Goal: Task Accomplishment & Management: Manage account settings

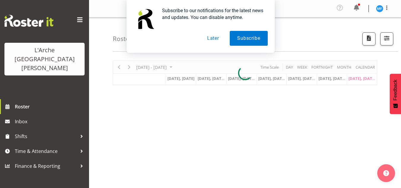
click at [217, 53] on div "Roster Your Shifts 2 Locations Clear 20 30 41 5 56b 65a 73 Art and Music [GEOGR…" at bounding box center [245, 156] width 312 height 276
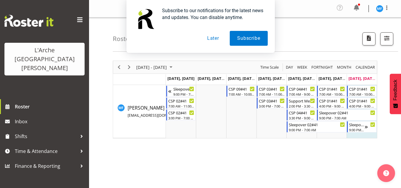
click at [383, 38] on div "Subscribe to our notifications for the latest news and updates. You can disable…" at bounding box center [200, 26] width 401 height 53
drag, startPoint x: 213, startPoint y: 38, endPoint x: 207, endPoint y: 39, distance: 6.0
click at [207, 39] on button "Later" at bounding box center [213, 38] width 27 height 15
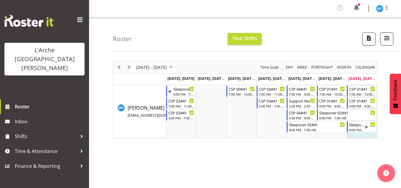
click at [392, 38] on button "button" at bounding box center [386, 38] width 13 height 13
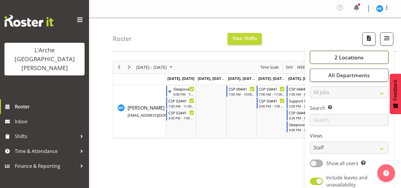
click at [357, 60] on span "2 Locations" at bounding box center [349, 57] width 29 height 7
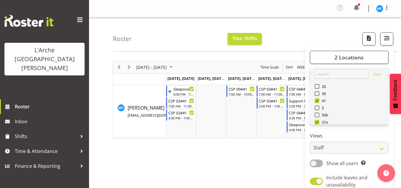
click at [322, 121] on span "65a" at bounding box center [324, 122] width 9 height 5
click at [319, 121] on input "65a" at bounding box center [317, 122] width 4 height 4
checkbox input "false"
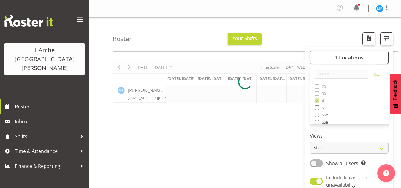
click at [321, 97] on div at bounding box center [245, 82] width 265 height 42
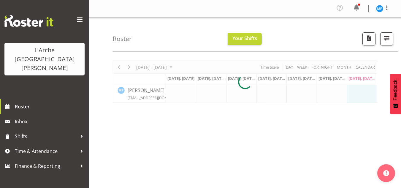
click at [387, 45] on div "Roster Your Shifts 1 Locations Clear 20 30 41 5 56b 65a 73 Art and Music [GEOGR…" at bounding box center [255, 35] width 285 height 34
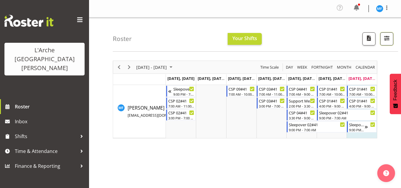
click at [386, 40] on span "button" at bounding box center [387, 38] width 8 height 8
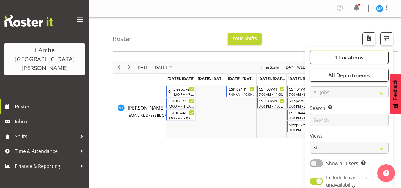
click at [340, 57] on span "1 Locations" at bounding box center [349, 57] width 29 height 7
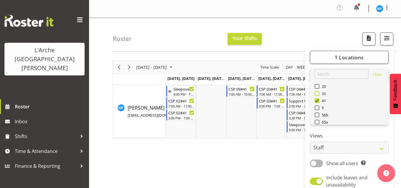
click at [319, 94] on span at bounding box center [317, 93] width 5 height 5
click at [319, 94] on input "30" at bounding box center [317, 94] width 4 height 4
checkbox input "true"
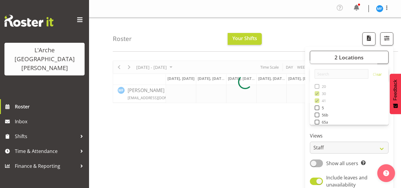
click at [290, 127] on div "[DATE] - [DATE] [DATE] Day Week Fortnight Month calendar Month Agenda Time Scal…" at bounding box center [257, 175] width 288 height 238
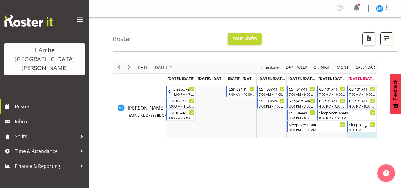
click at [387, 40] on span "button" at bounding box center [387, 38] width 8 height 8
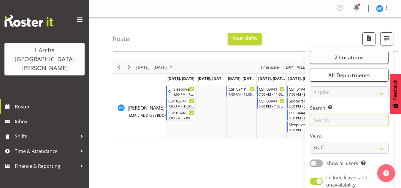
click at [330, 126] on input "text" at bounding box center [349, 120] width 79 height 12
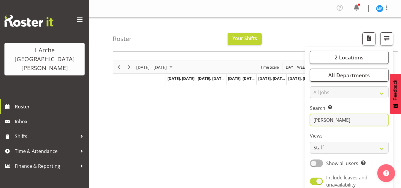
type input "[PERSON_NAME]"
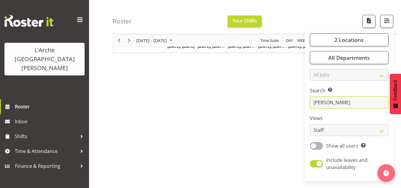
scroll to position [44, 0]
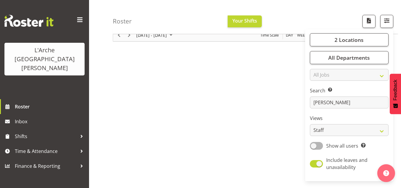
click at [280, 92] on div "[DATE] - [DATE] [DATE] Day Week Fortnight Month calendar Month Agenda Time Scal…" at bounding box center [257, 131] width 288 height 238
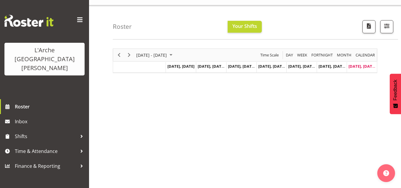
scroll to position [0, 0]
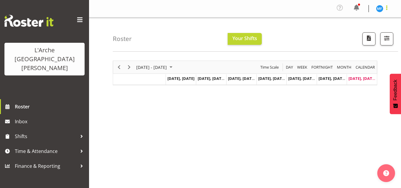
click at [386, 10] on span at bounding box center [386, 7] width 7 height 7
click at [361, 39] on div "Profile Log Out" at bounding box center [362, 27] width 57 height 26
click at [357, 31] on link "Log Out" at bounding box center [362, 32] width 57 height 11
